Goal: Find specific page/section: Find specific page/section

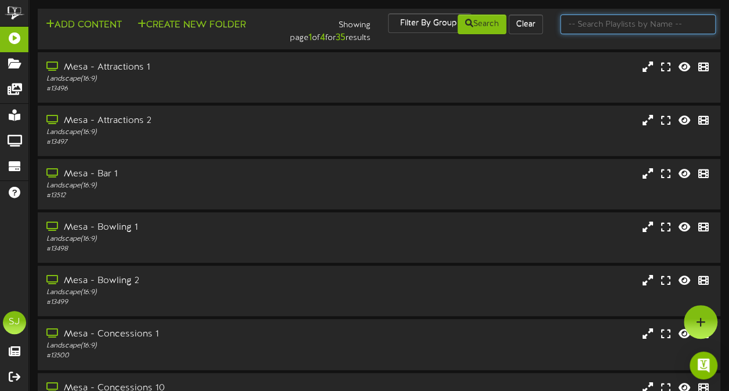
drag, startPoint x: 655, startPoint y: 19, endPoint x: 658, endPoint y: 29, distance: 10.4
click at [655, 19] on input "text" at bounding box center [637, 24] width 155 height 20
type input "conc"
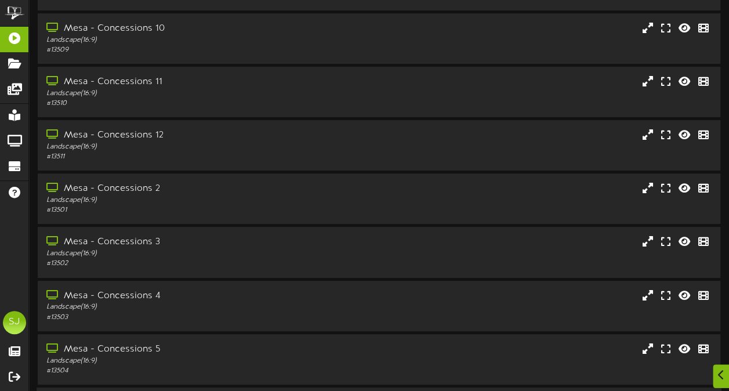
scroll to position [232, 0]
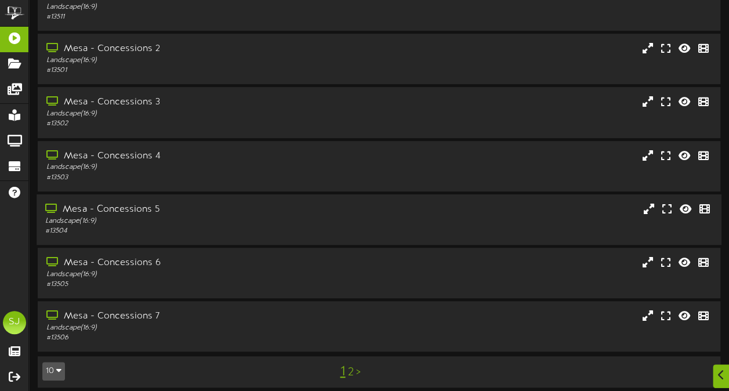
click at [201, 233] on div "# 13504" at bounding box center [179, 231] width 268 height 10
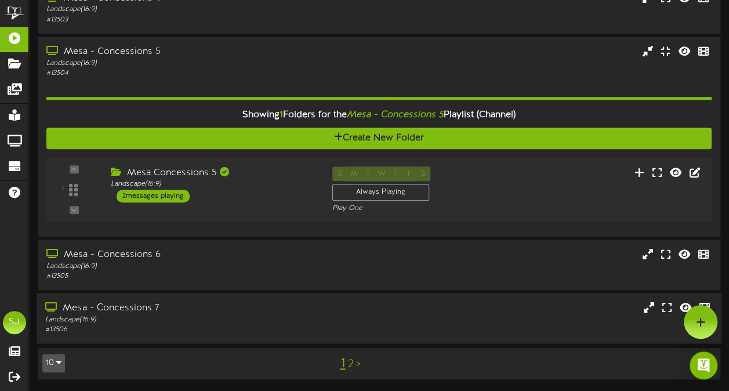
scroll to position [390, 0]
click at [497, 198] on div "1 ( 16:9" at bounding box center [378, 190] width 673 height 48
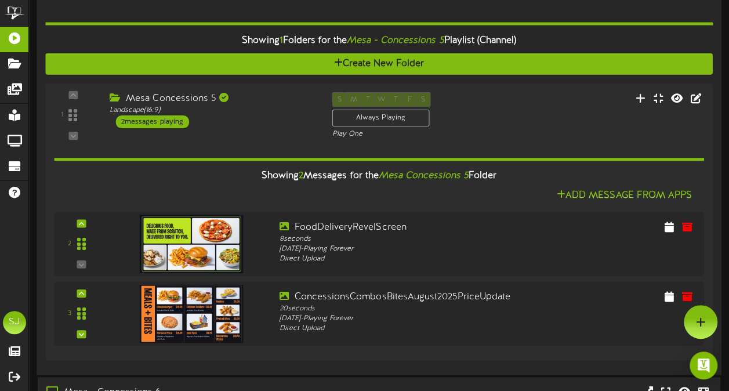
scroll to position [290, 0]
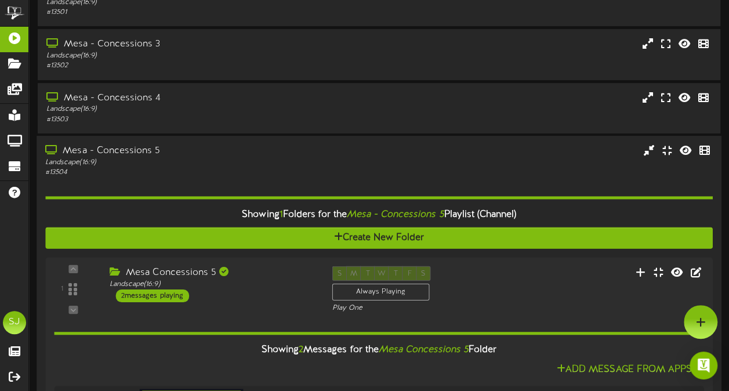
click at [251, 107] on div "Landscape ( 16:9 )" at bounding box center [179, 109] width 267 height 10
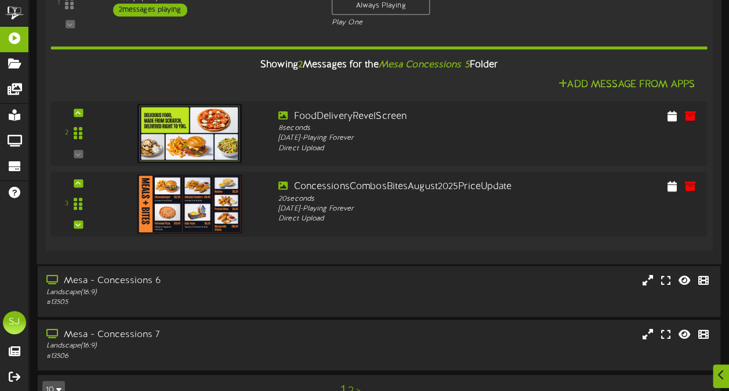
scroll to position [750, 0]
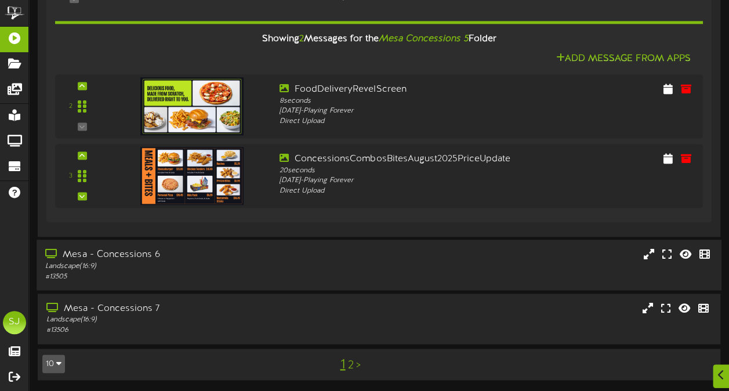
click at [197, 277] on div "# 13505" at bounding box center [179, 276] width 268 height 10
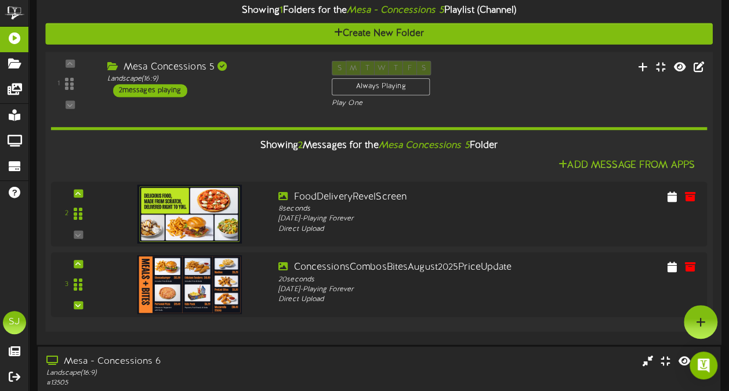
scroll to position [460, 0]
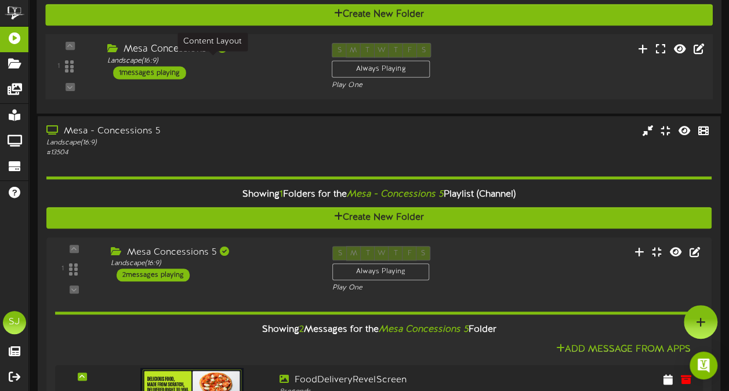
click at [292, 71] on div "Mesa Concessions 4 Landscape ( 16:9 ) 1 messages playing" at bounding box center [210, 60] width 224 height 37
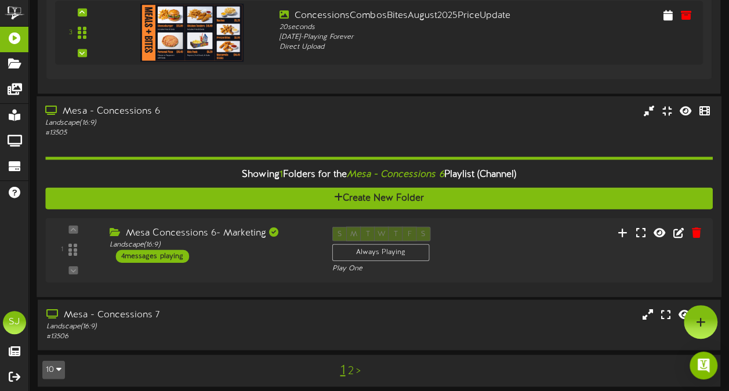
scroll to position [1040, 0]
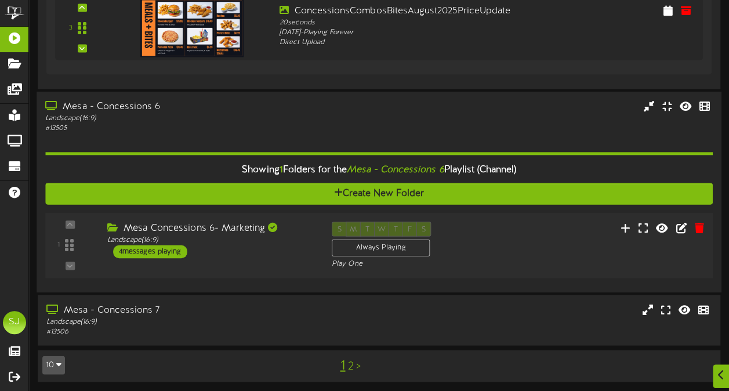
click at [270, 265] on div "1" at bounding box center [378, 245] width 673 height 48
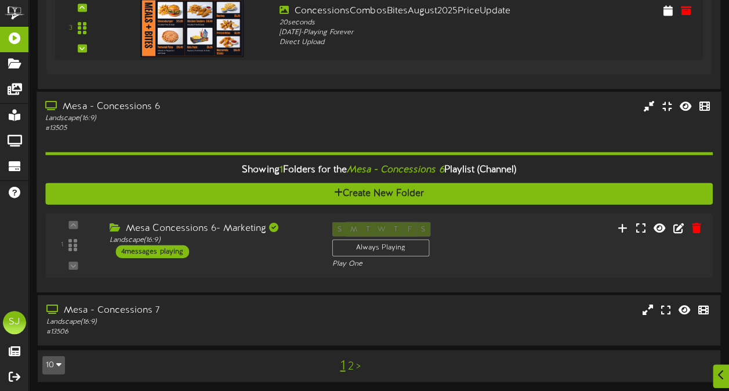
click at [265, 128] on div "# 13505" at bounding box center [179, 128] width 268 height 10
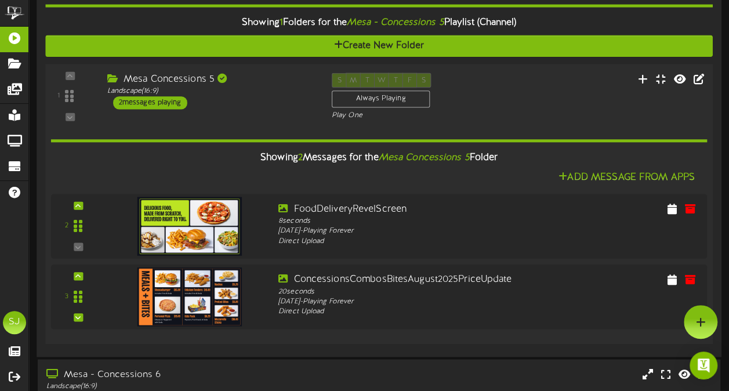
click at [253, 107] on div "Mesa Concessions 5 Landscape ( 16:9 ) 2 messages playing" at bounding box center [210, 91] width 224 height 37
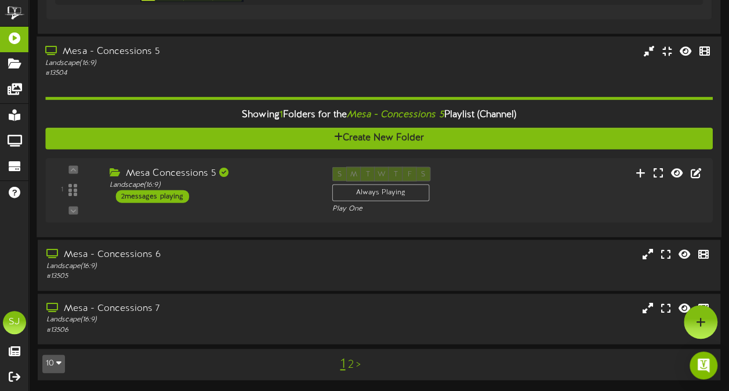
click at [214, 70] on div "# 13504" at bounding box center [179, 73] width 268 height 10
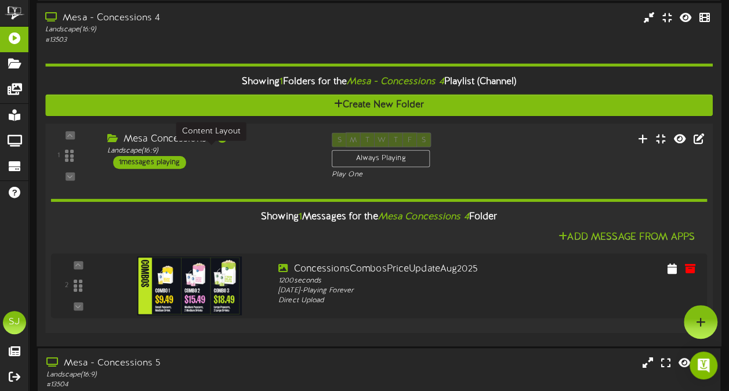
click at [258, 150] on div "Landscape ( 16:9 )" at bounding box center [210, 150] width 207 height 10
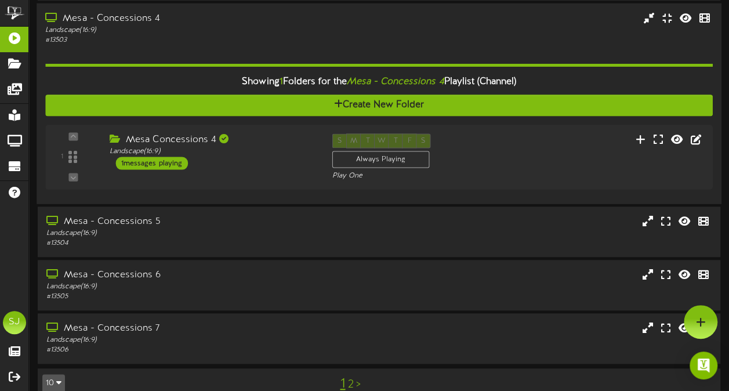
click at [212, 32] on div "Landscape ( 16:9 )" at bounding box center [179, 30] width 268 height 10
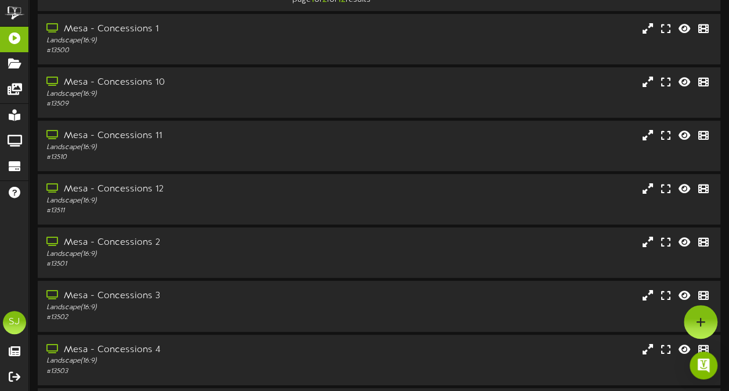
scroll to position [0, 0]
